Goal: Find specific page/section: Find specific page/section

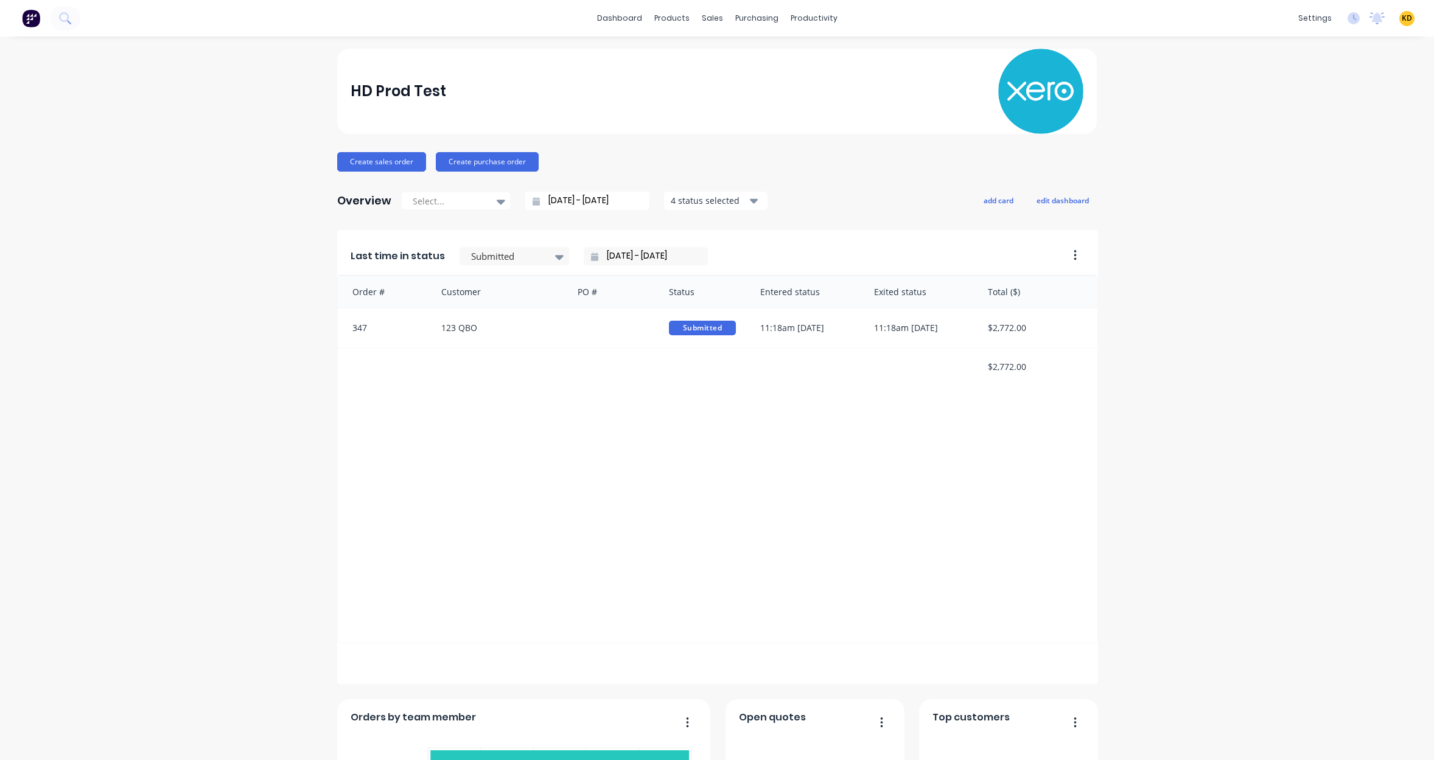
click at [133, 209] on div "HD Prod Test Create sales order Create purchase order Overview Select... [DATE]…" at bounding box center [717, 523] width 1434 height 948
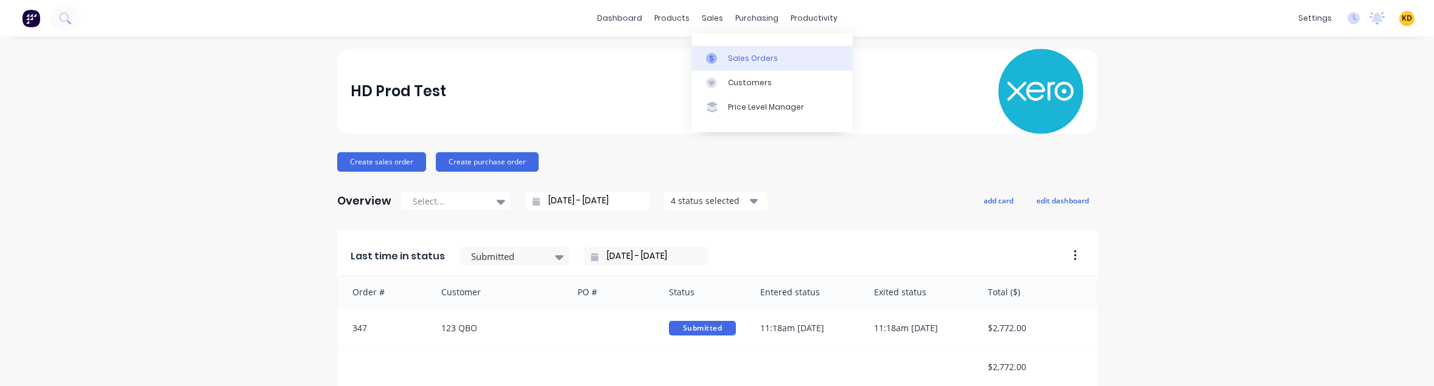
click at [731, 55] on div "Sales Orders" at bounding box center [753, 58] width 50 height 11
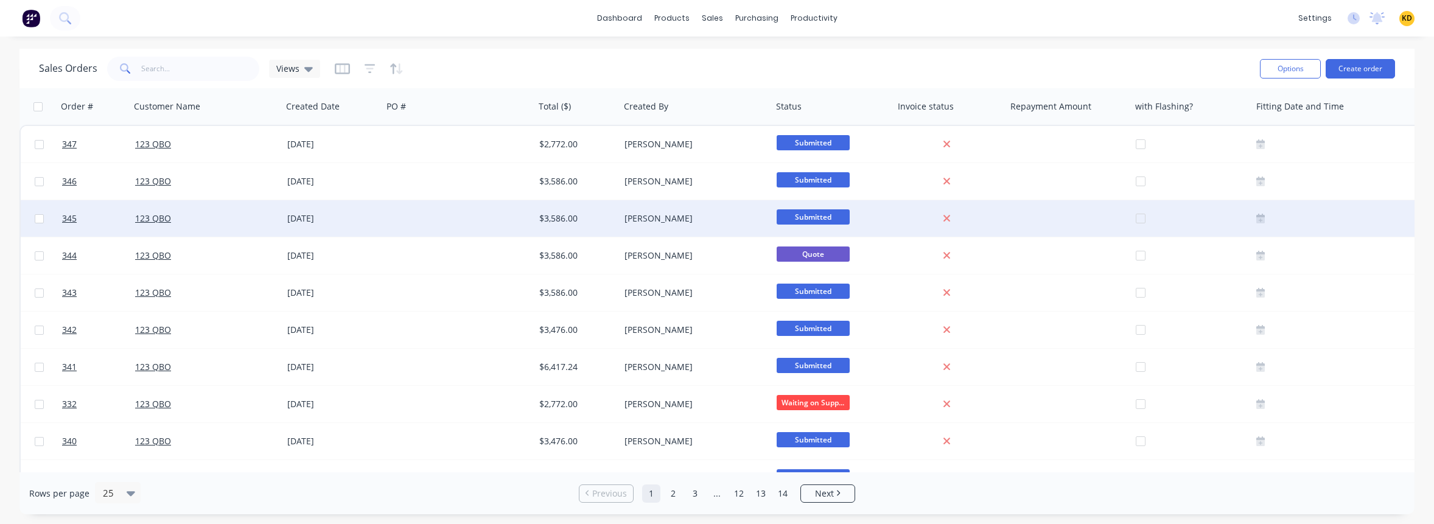
scroll to position [438, 0]
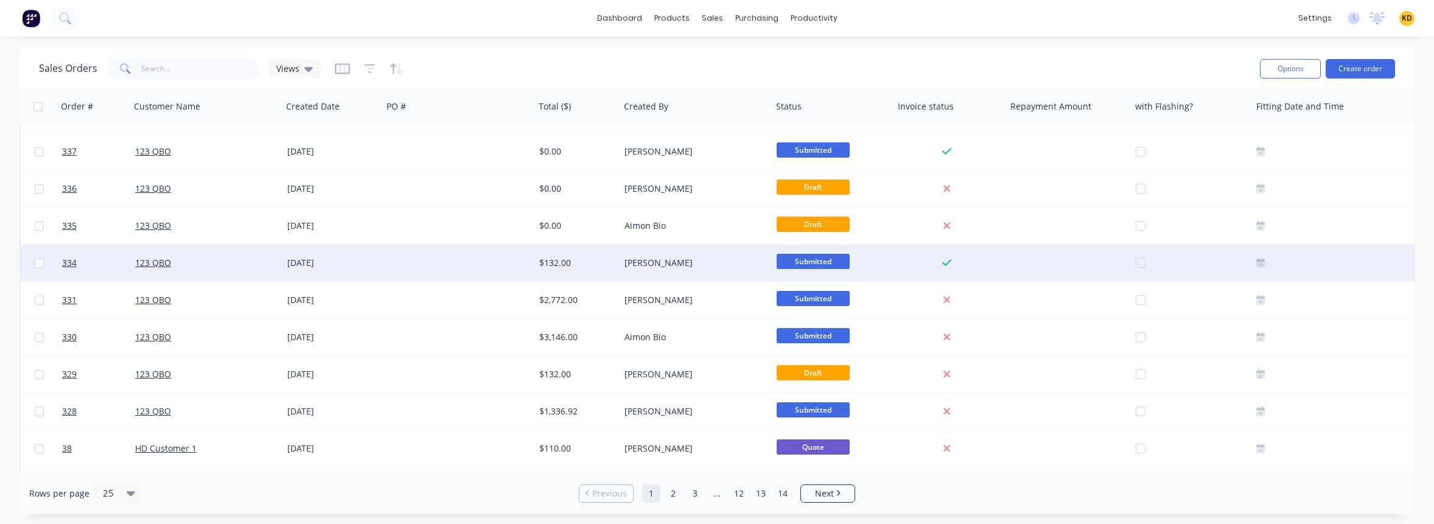
click at [344, 274] on div "[DATE]" at bounding box center [332, 263] width 100 height 37
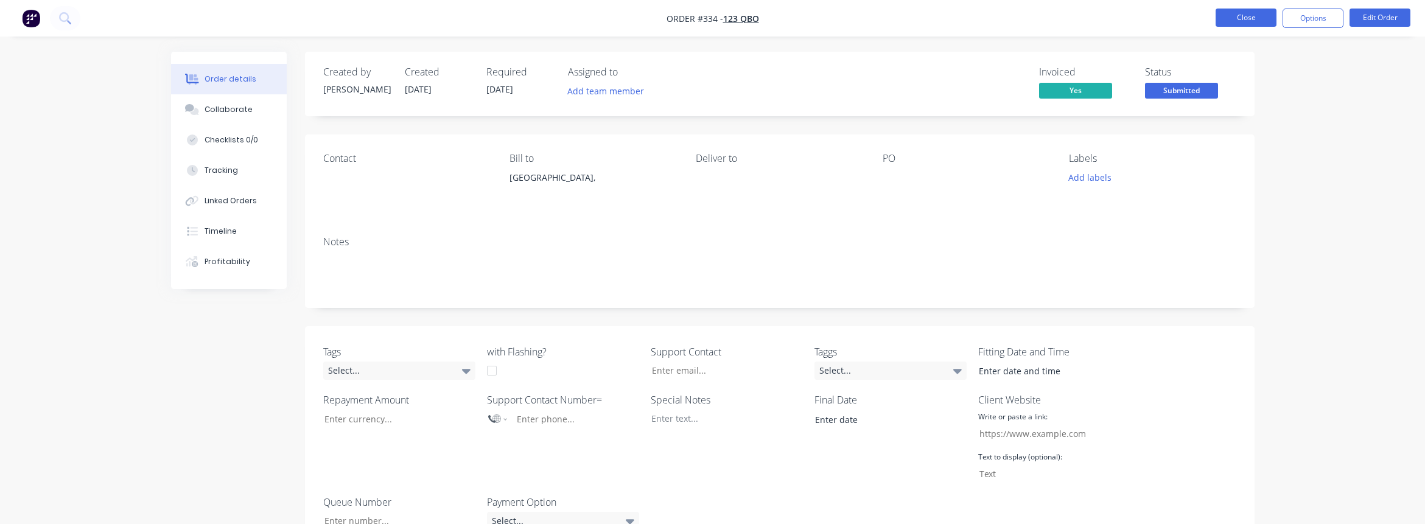
click at [1240, 16] on button "Close" at bounding box center [1245, 18] width 61 height 18
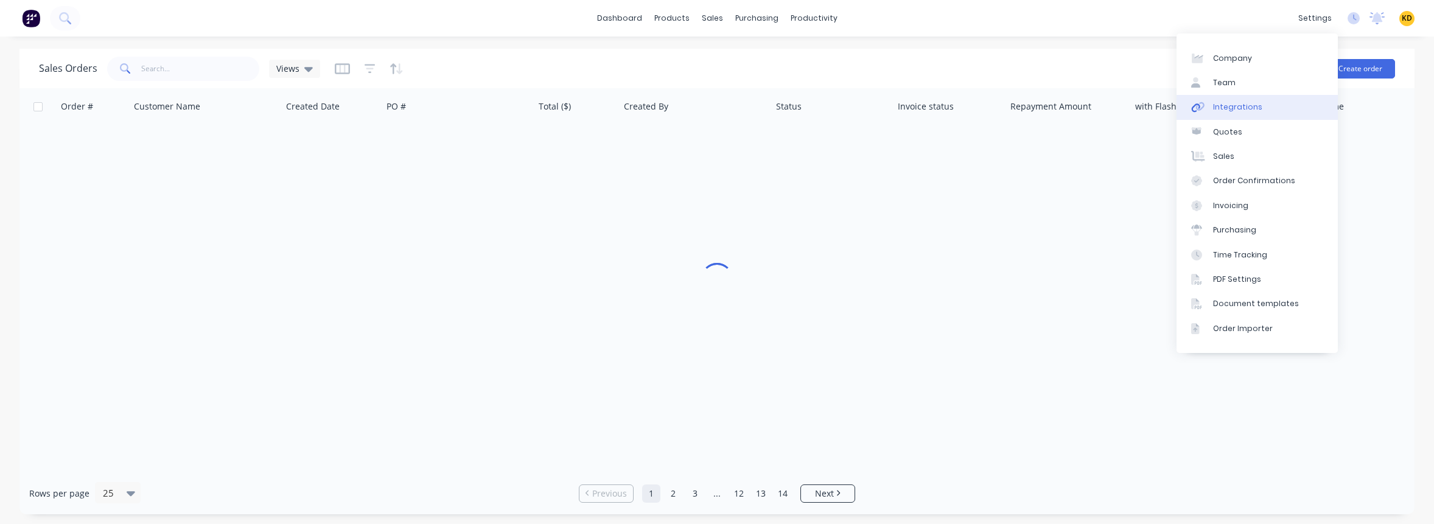
click at [1268, 110] on link "Integrations" at bounding box center [1256, 107] width 161 height 24
